Goal: Task Accomplishment & Management: Complete application form

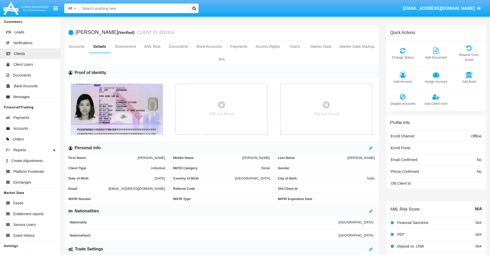
click at [402, 81] on span "Add Account" at bounding box center [403, 81] width 28 height 5
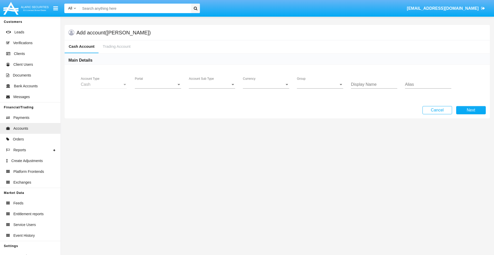
click at [158, 85] on span "Portal" at bounding box center [156, 84] width 42 height 5
click at [158, 138] on span "Alaric Fund Portal" at bounding box center [159, 138] width 48 height 12
click at [212, 85] on span "Account Sub Type" at bounding box center [210, 84] width 42 height 5
click at [212, 88] on span "Fund Cash" at bounding box center [212, 88] width 46 height 12
click at [320, 85] on span "Group" at bounding box center [318, 84] width 42 height 5
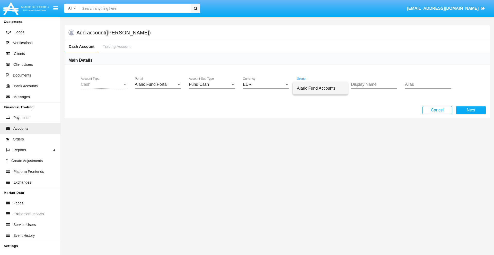
click at [320, 88] on span "Alaric Fund Accounts" at bounding box center [320, 88] width 47 height 12
type input "orchid"
type input "violet"
click at [470, 110] on button "Next" at bounding box center [471, 110] width 30 height 8
